Goal: Go to known website: Access a specific website the user already knows

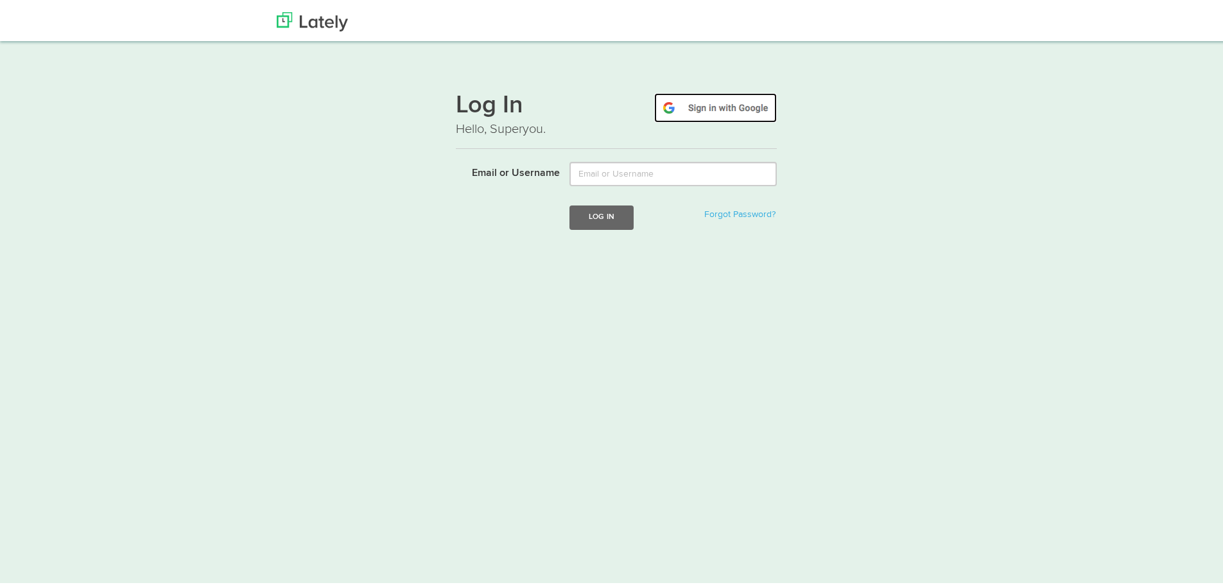
click at [699, 113] on img at bounding box center [715, 105] width 123 height 30
